Goal: Information Seeking & Learning: Learn about a topic

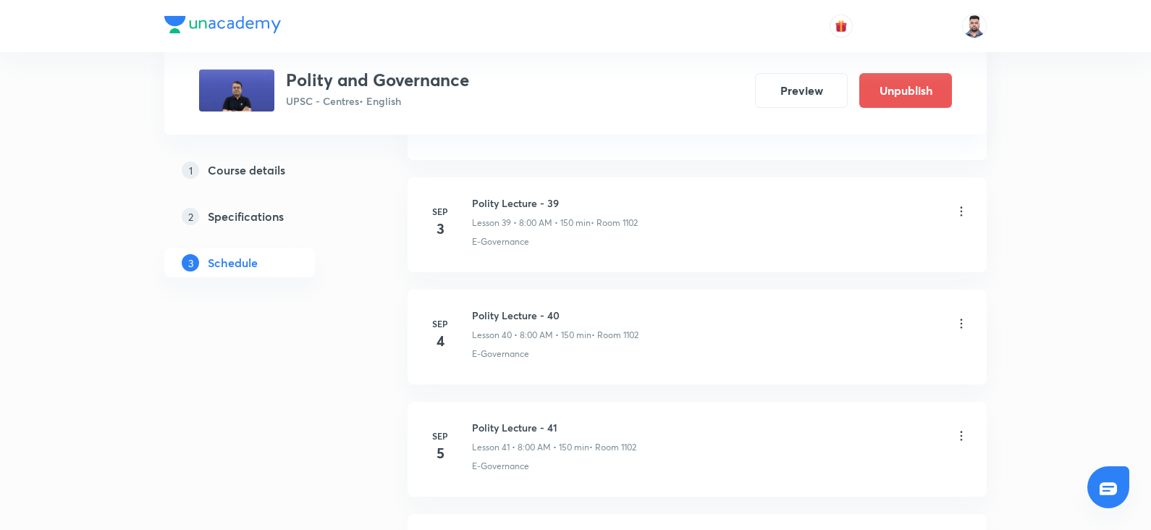
scroll to position [5329, 0]
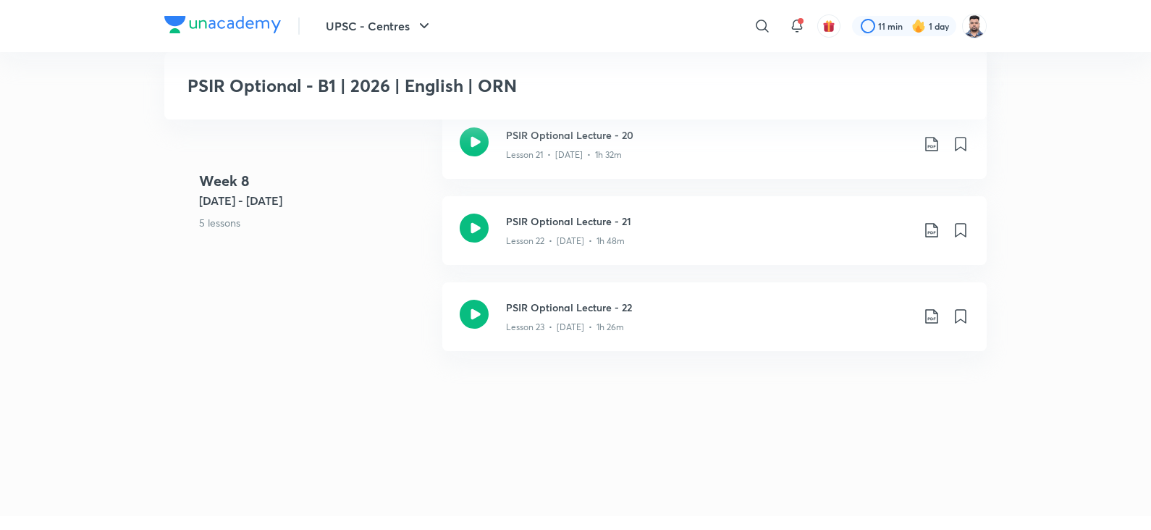
scroll to position [2685, 0]
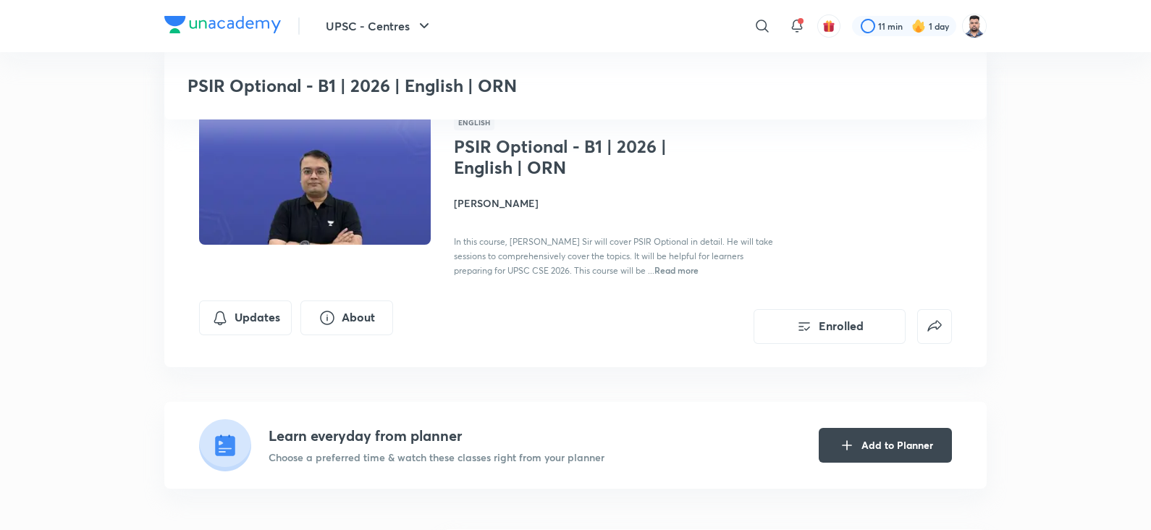
scroll to position [0, 0]
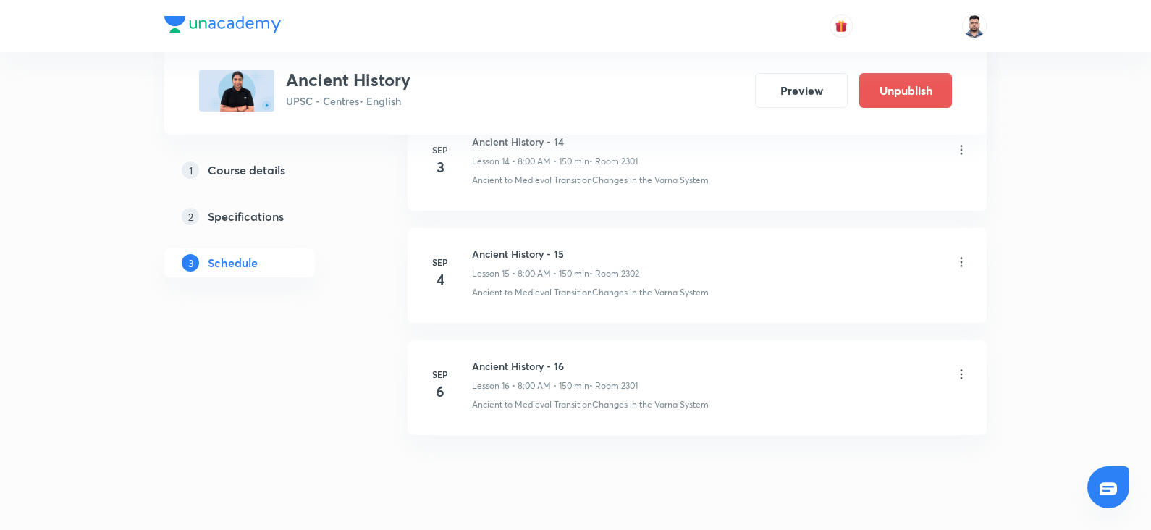
scroll to position [2419, 0]
